Goal: Check status: Check status

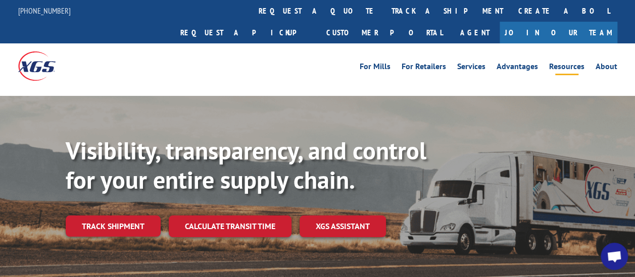
click at [557, 63] on link "Resources" at bounding box center [566, 68] width 35 height 11
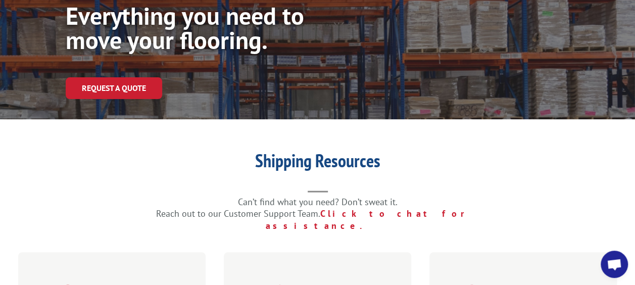
drag, startPoint x: 276, startPoint y: 135, endPoint x: 261, endPoint y: 222, distance: 88.7
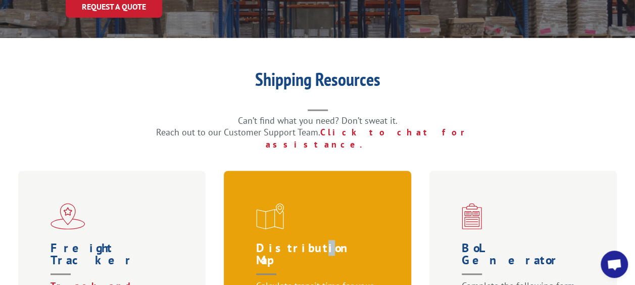
click at [304, 242] on h1 "Distribution Map" at bounding box center [319, 261] width 127 height 38
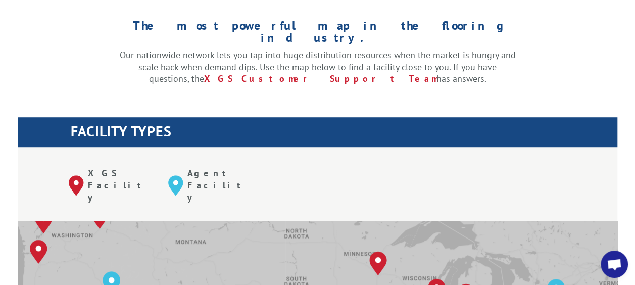
drag, startPoint x: 548, startPoint y: 153, endPoint x: 540, endPoint y: 239, distance: 86.2
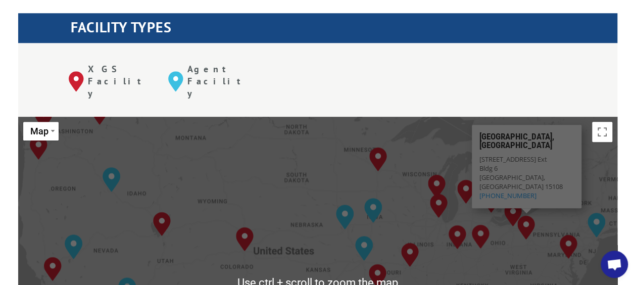
scroll to position [392, 0]
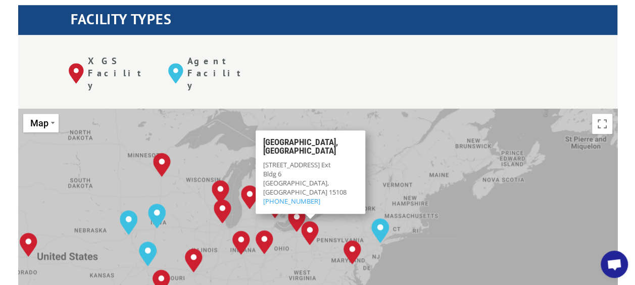
drag, startPoint x: 497, startPoint y: 197, endPoint x: 281, endPoint y: 214, distance: 217.2
click at [281, 214] on div "[GEOGRAPHIC_DATA], [GEOGRAPHIC_DATA] [GEOGRAPHIC_DATA], [GEOGRAPHIC_DATA] [GEOG…" at bounding box center [317, 275] width 599 height 332
click at [534, 220] on div "[GEOGRAPHIC_DATA], [GEOGRAPHIC_DATA] [GEOGRAPHIC_DATA], [GEOGRAPHIC_DATA] [GEOG…" at bounding box center [317, 275] width 599 height 332
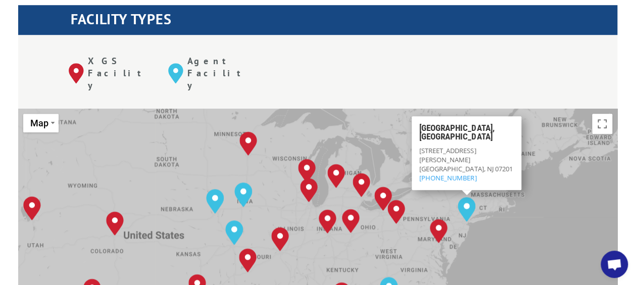
drag, startPoint x: 489, startPoint y: 209, endPoint x: 597, endPoint y: 188, distance: 109.6
click at [590, 188] on div "[GEOGRAPHIC_DATA], [GEOGRAPHIC_DATA] [GEOGRAPHIC_DATA], [GEOGRAPHIC_DATA] [GEOG…" at bounding box center [317, 275] width 599 height 332
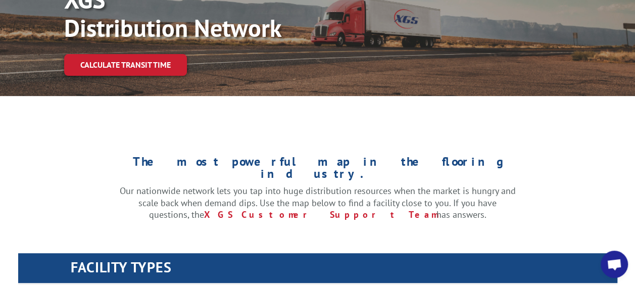
drag, startPoint x: 501, startPoint y: 35, endPoint x: 486, endPoint y: -53, distance: 89.2
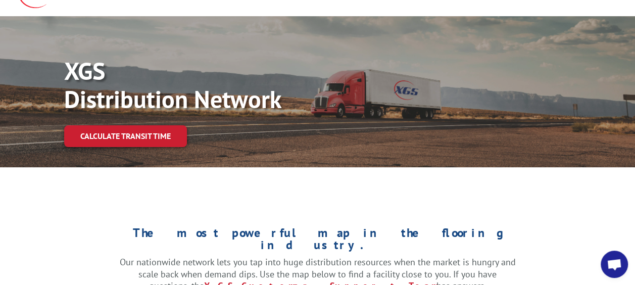
scroll to position [0, 0]
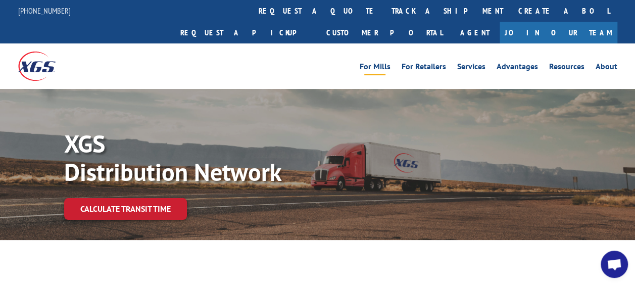
drag, startPoint x: 404, startPoint y: 183, endPoint x: 395, endPoint y: 49, distance: 133.6
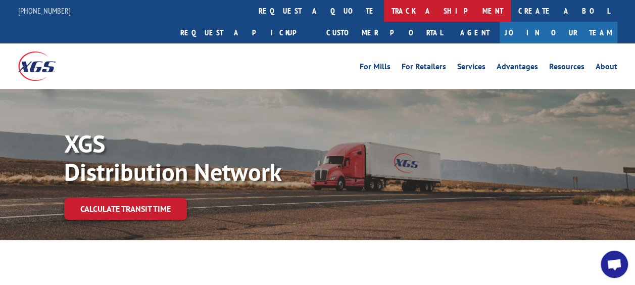
click at [384, 14] on link "track a shipment" at bounding box center [447, 11] width 127 height 22
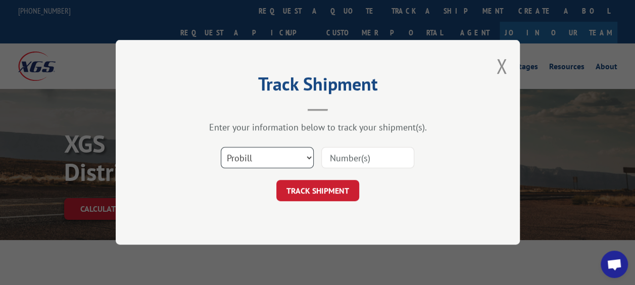
click at [245, 164] on select "Select category... Probill BOL PO" at bounding box center [267, 157] width 93 height 21
select select "bol"
click at [221, 147] on select "Select category... Probill BOL PO" at bounding box center [267, 157] width 93 height 21
click at [363, 157] on input at bounding box center [367, 157] width 93 height 21
type input "2852409"
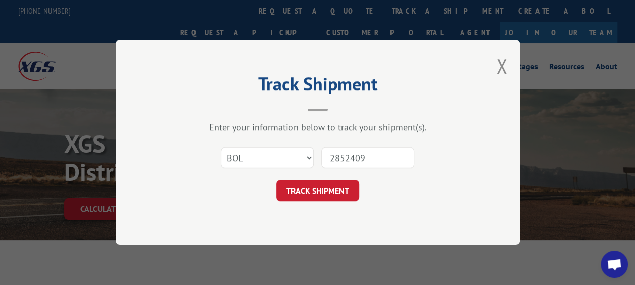
click button "TRACK SHIPMENT" at bounding box center [317, 190] width 83 height 21
